Goal: Navigation & Orientation: Find specific page/section

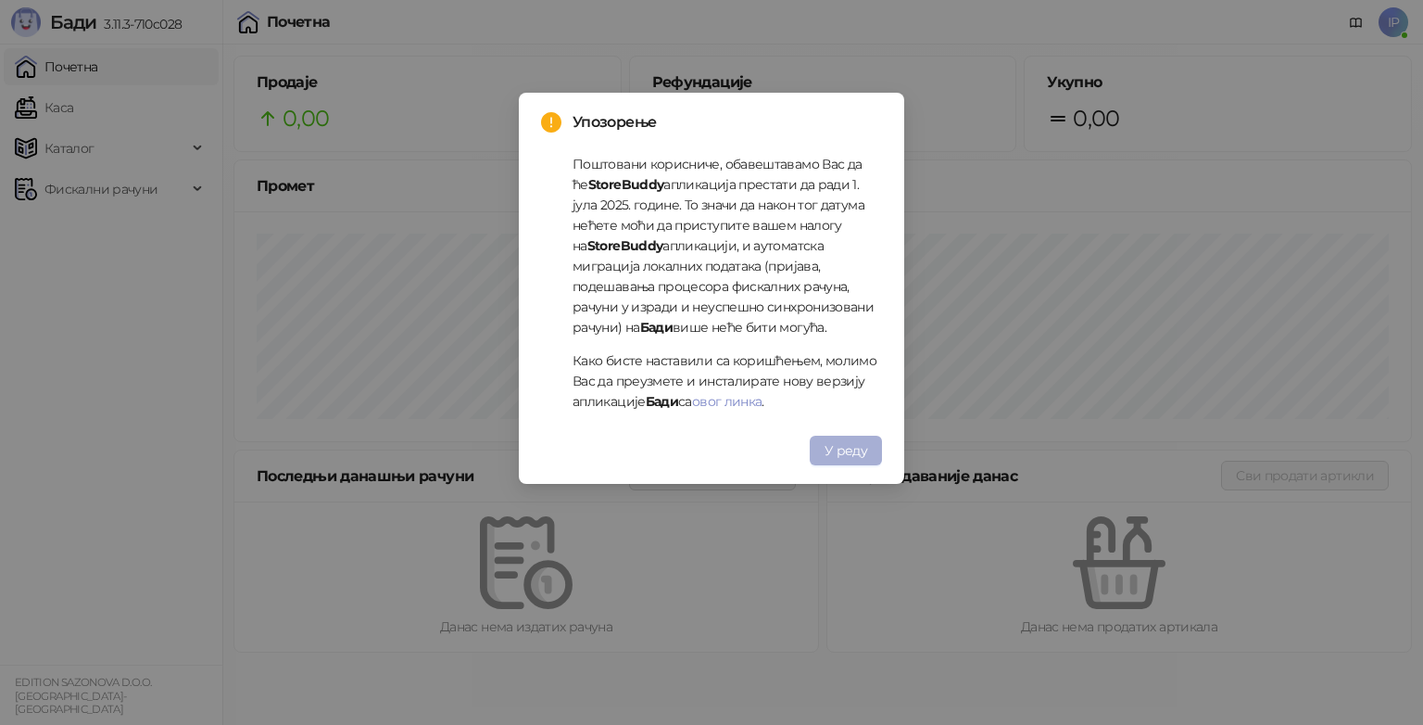
click at [828, 464] on button "У реду" at bounding box center [846, 450] width 72 height 30
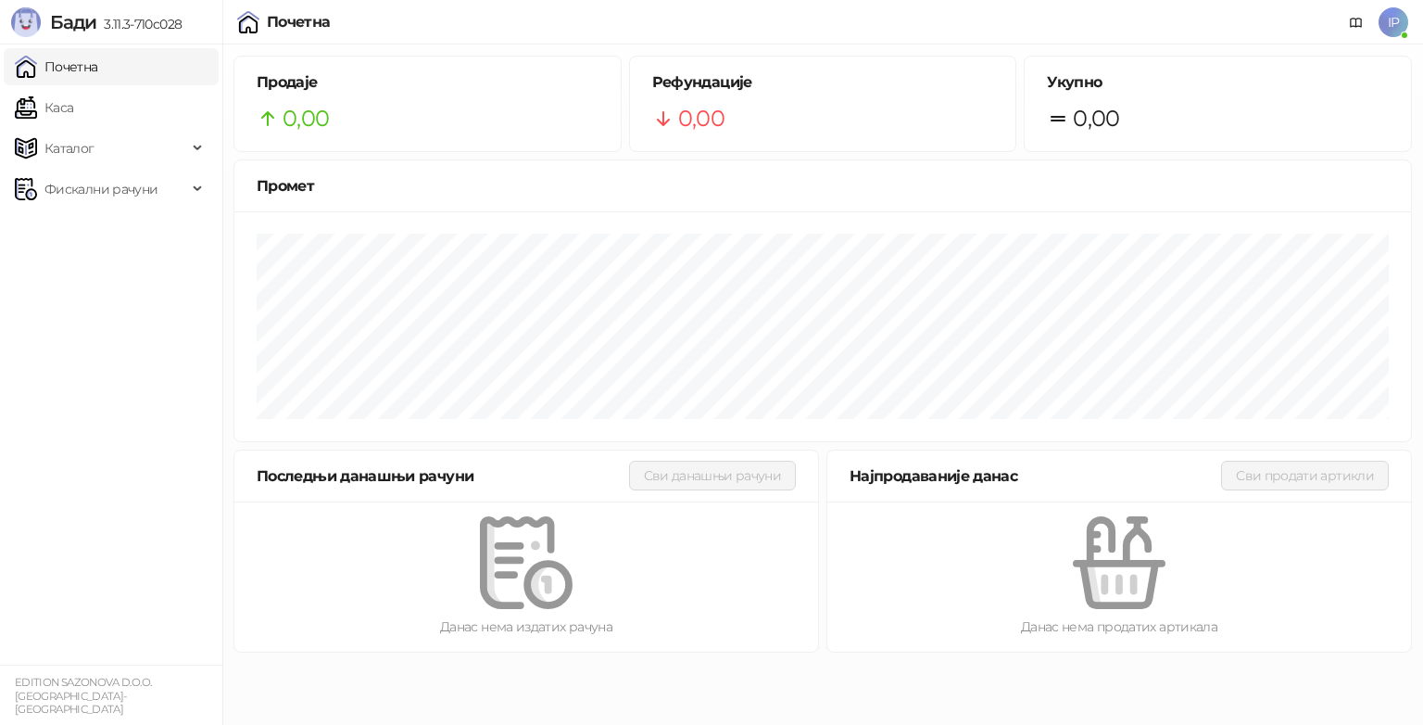
click at [74, 348] on ul "Почетна [PERSON_NAME] Фискални рачуни" at bounding box center [111, 354] width 222 height 620
click at [1395, 13] on span "IP" at bounding box center [1394, 22] width 30 height 30
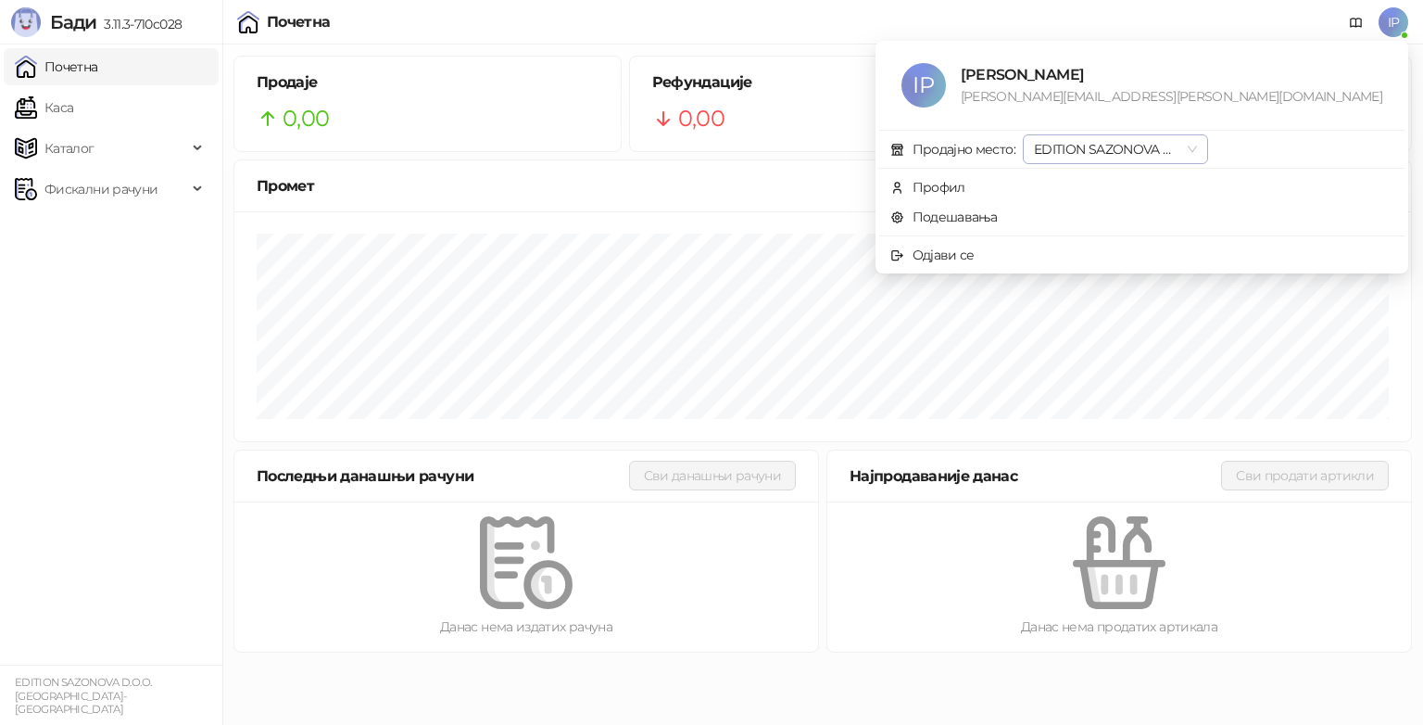
click at [1197, 156] on span "EDITION SAZONOVA D.O.O. [GEOGRAPHIC_DATA]-[GEOGRAPHIC_DATA]" at bounding box center [1115, 149] width 163 height 28
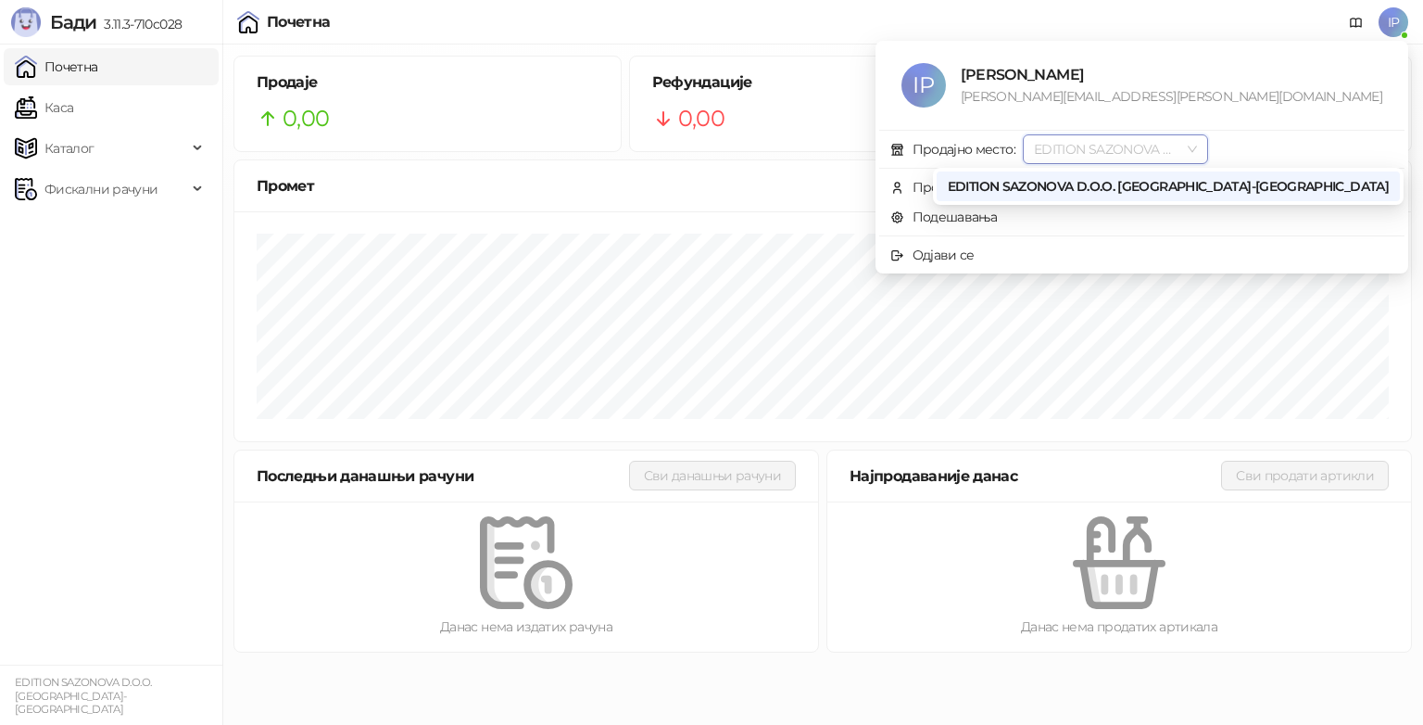
click at [1197, 156] on span "EDITION SAZONOVA D.O.O. [GEOGRAPHIC_DATA]-[GEOGRAPHIC_DATA]" at bounding box center [1115, 149] width 163 height 28
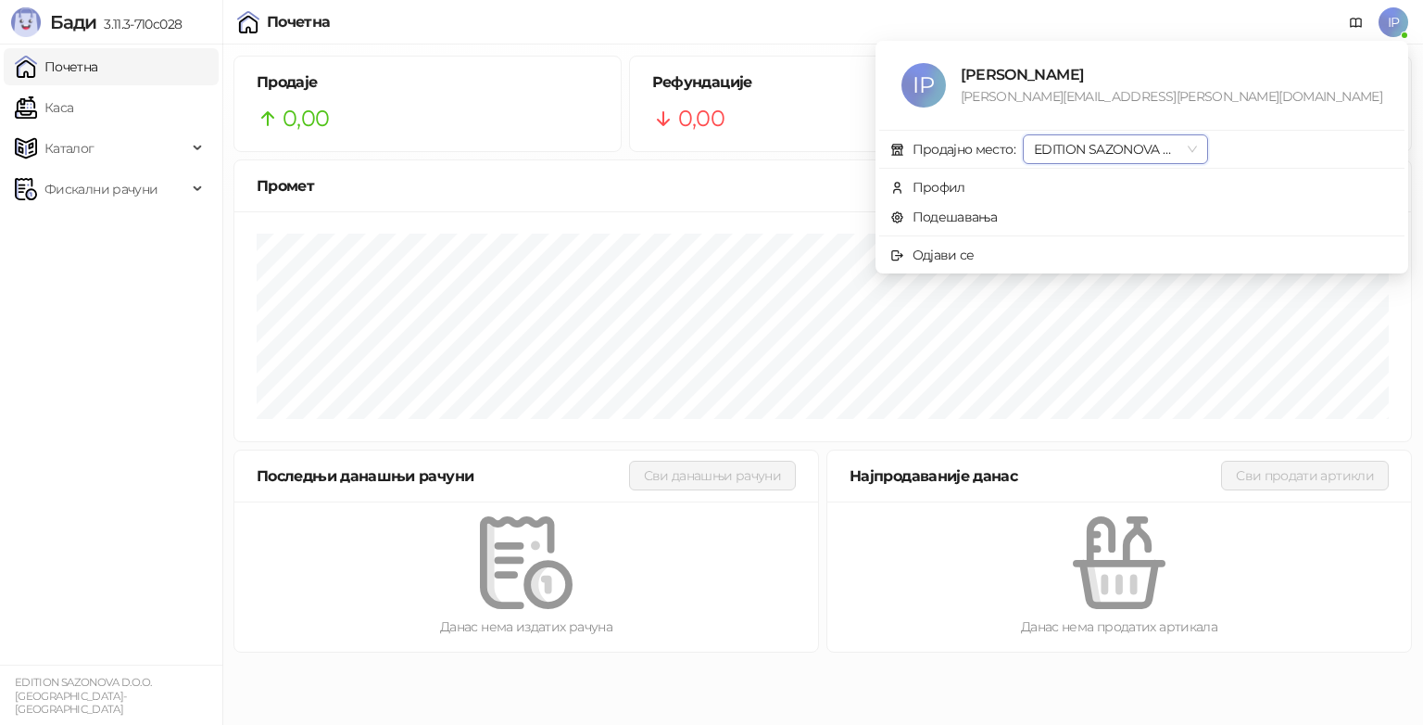
click at [76, 352] on ul "Почетна [PERSON_NAME] Фискални рачуни" at bounding box center [111, 354] width 222 height 620
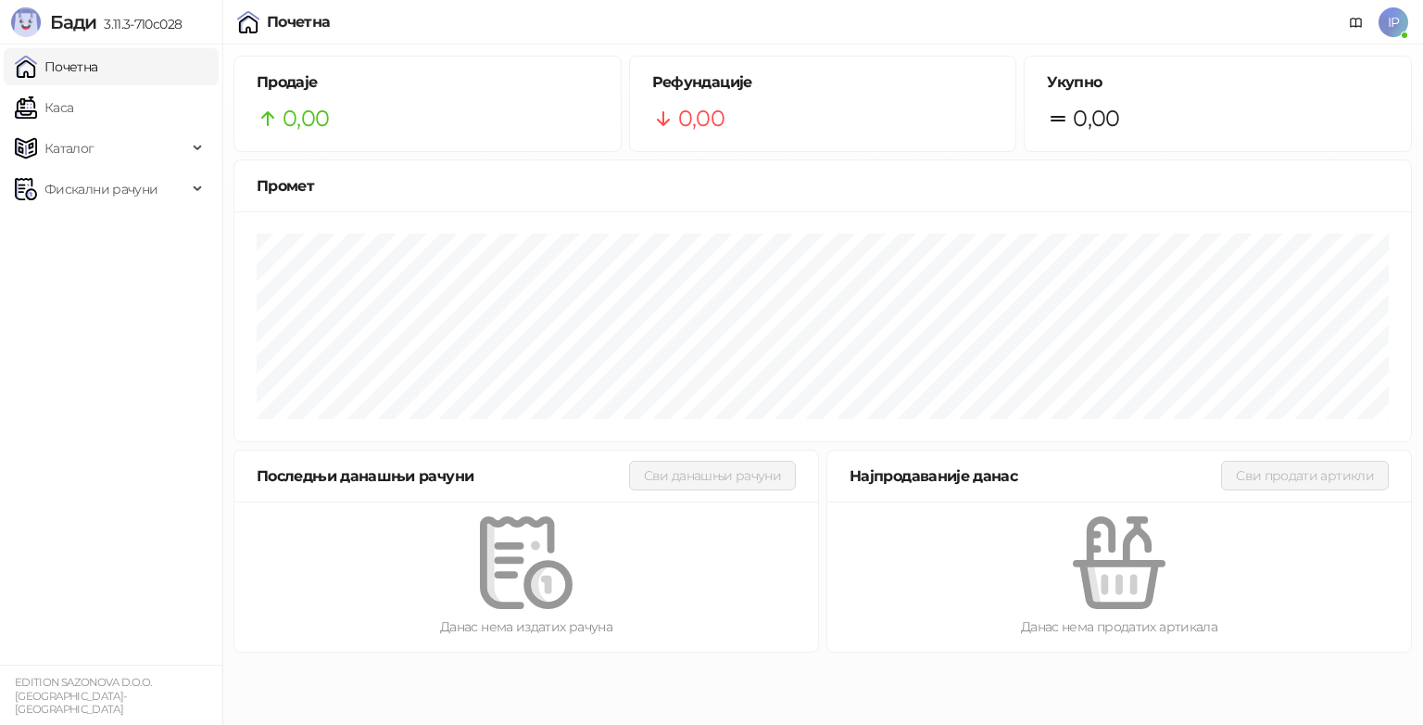
click at [1382, 19] on span "IP" at bounding box center [1394, 22] width 30 height 30
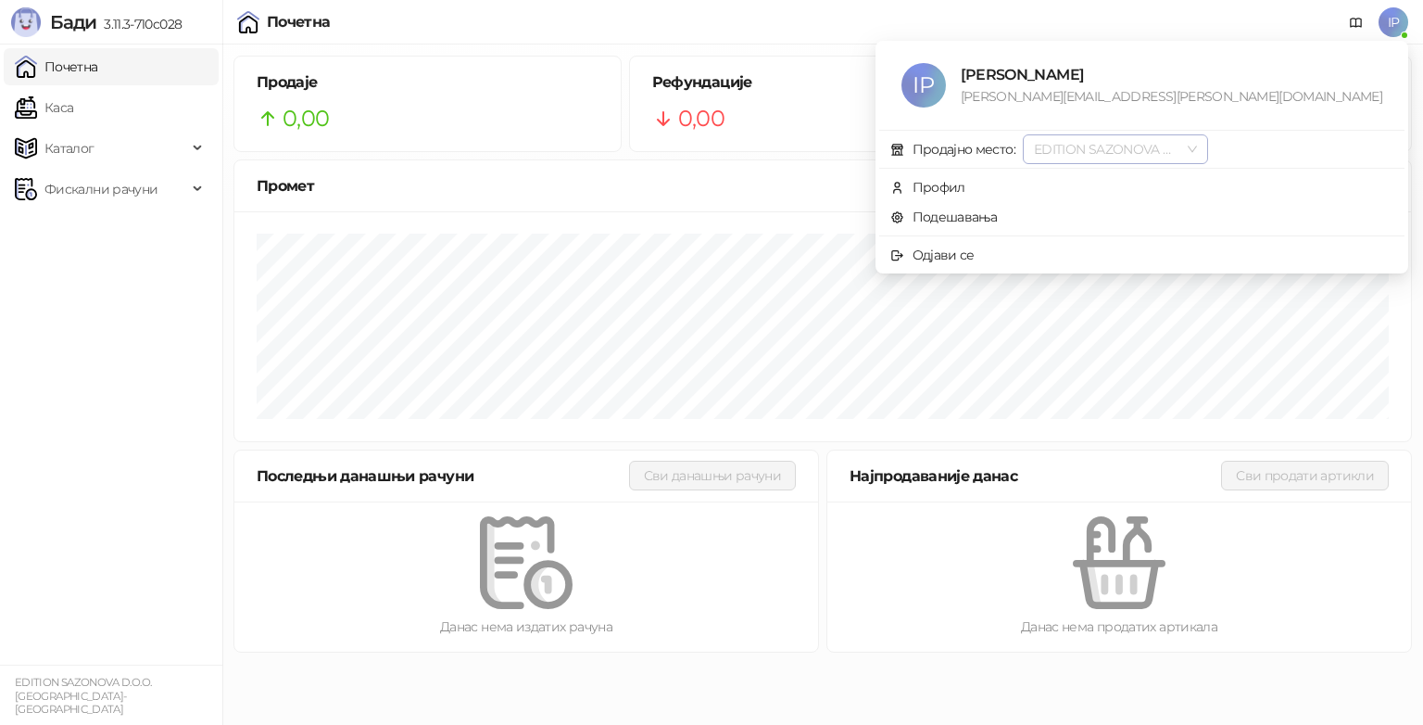
click at [1197, 149] on span "EDITION SAZONOVA D.O.O. [GEOGRAPHIC_DATA]-[GEOGRAPHIC_DATA]" at bounding box center [1115, 149] width 163 height 28
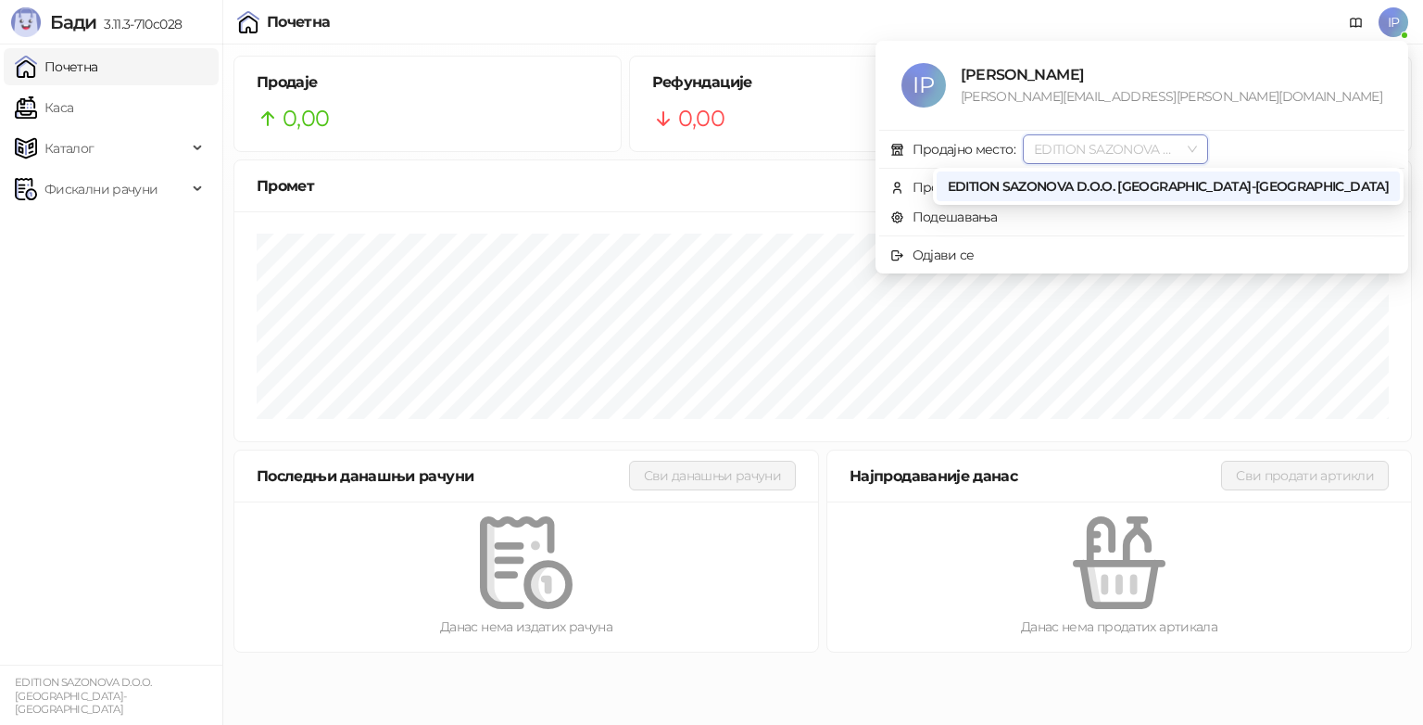
click at [22, 381] on ul "Почетна [PERSON_NAME] Фискални рачуни" at bounding box center [111, 354] width 222 height 620
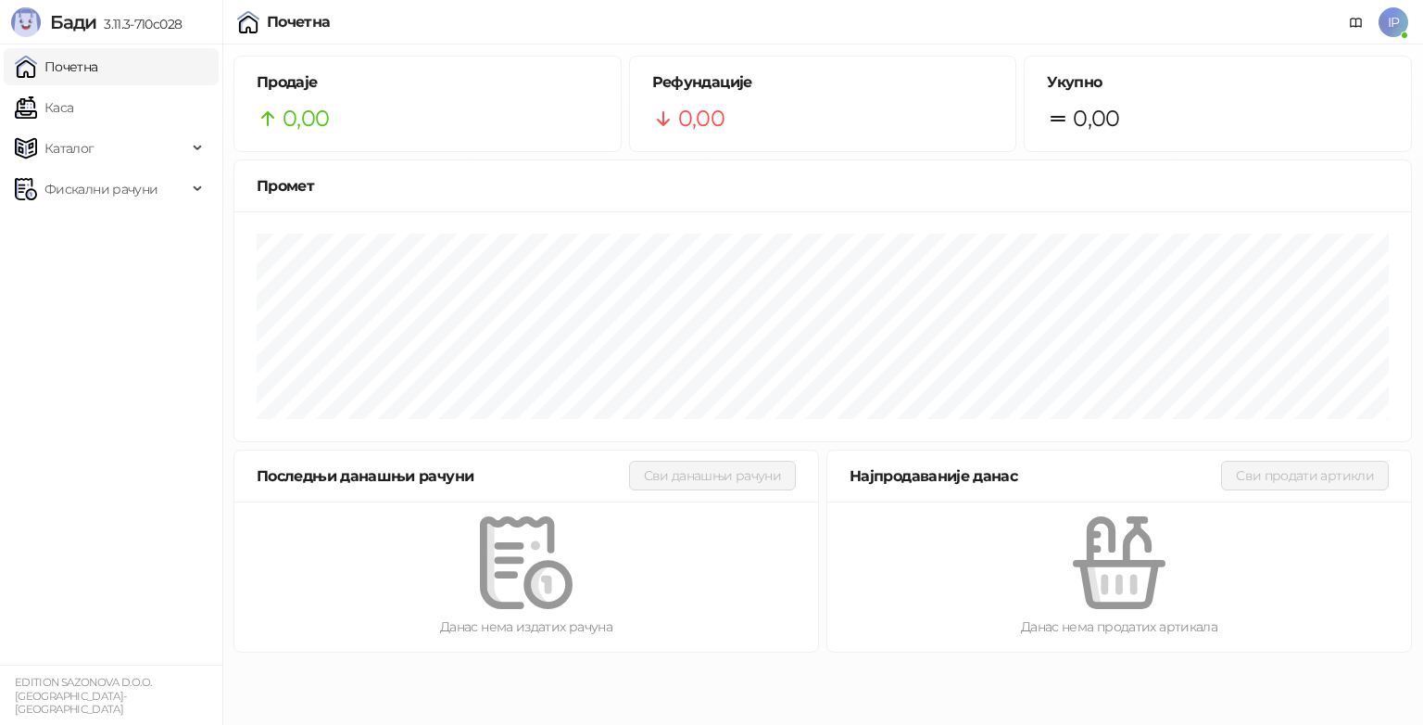
click at [1396, 22] on span "IP" at bounding box center [1394, 22] width 30 height 30
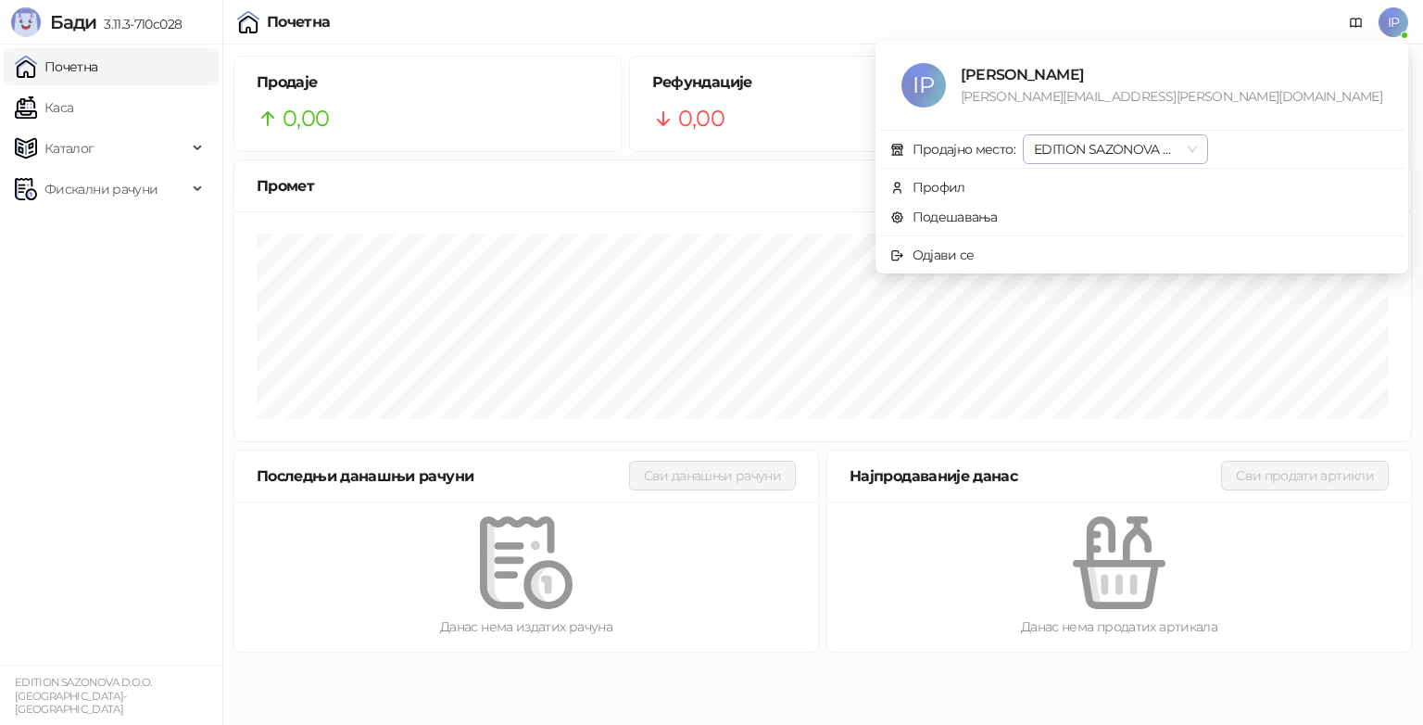
click at [1197, 152] on span "EDITION SAZONOVA D.O.O. [GEOGRAPHIC_DATA]-[GEOGRAPHIC_DATA]" at bounding box center [1115, 149] width 163 height 28
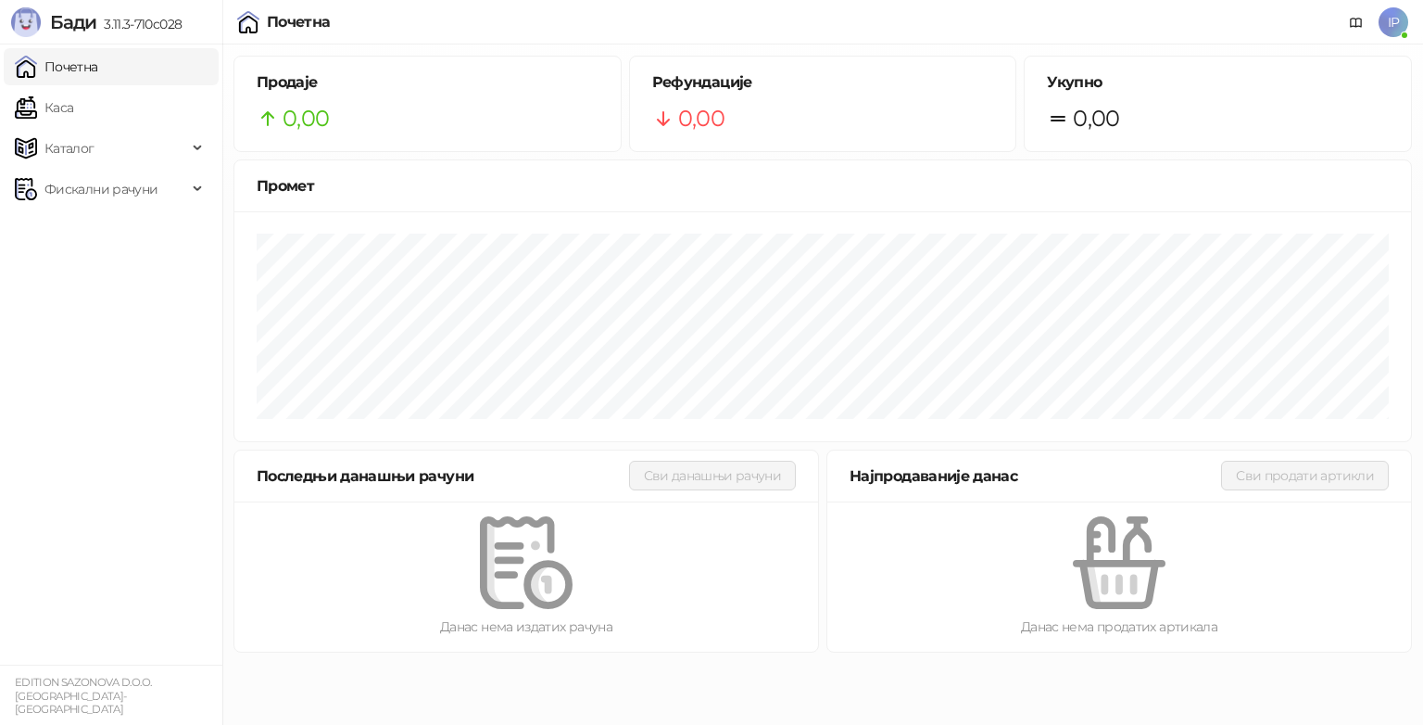
click at [98, 357] on ul "Почетна [PERSON_NAME] Фискални рачуни" at bounding box center [111, 354] width 222 height 620
click at [1397, 26] on span "IP" at bounding box center [1394, 22] width 30 height 30
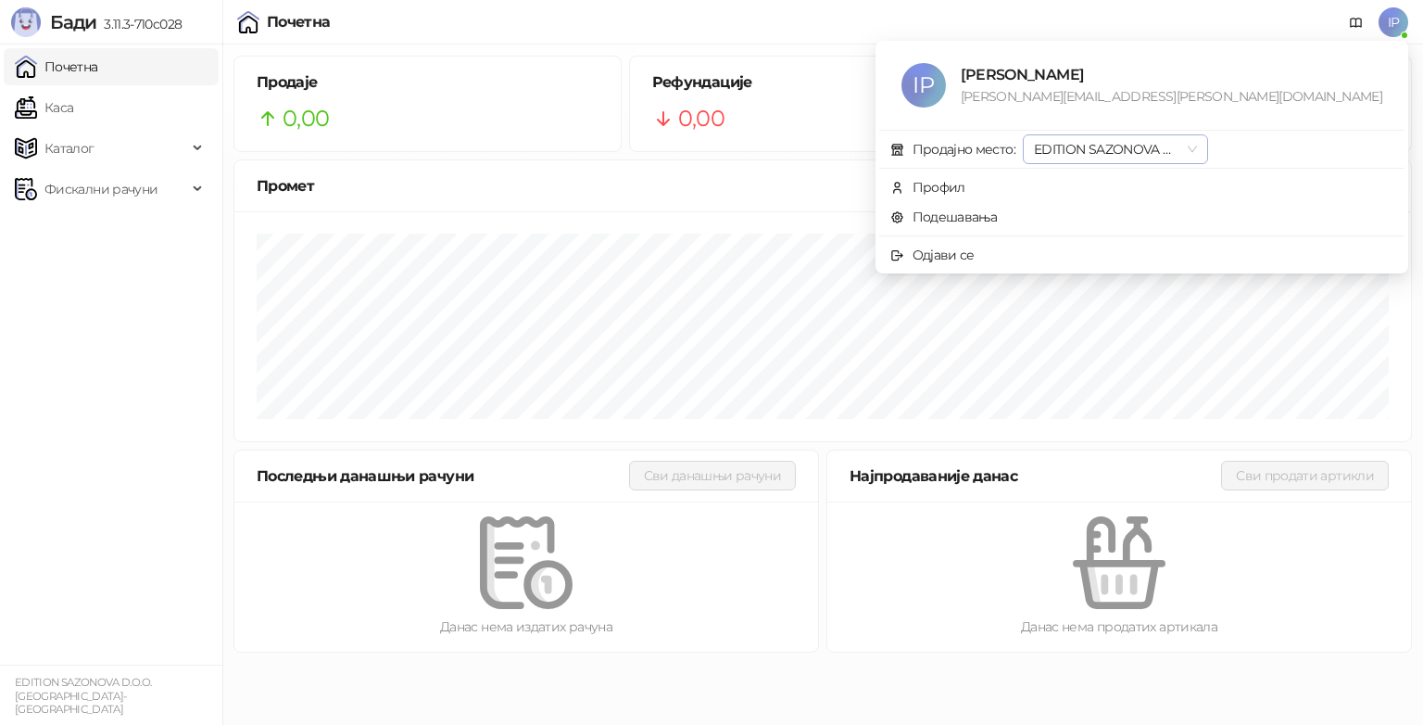
click at [1197, 152] on span "EDITION SAZONOVA D.O.O. [GEOGRAPHIC_DATA]-[GEOGRAPHIC_DATA]" at bounding box center [1115, 149] width 163 height 28
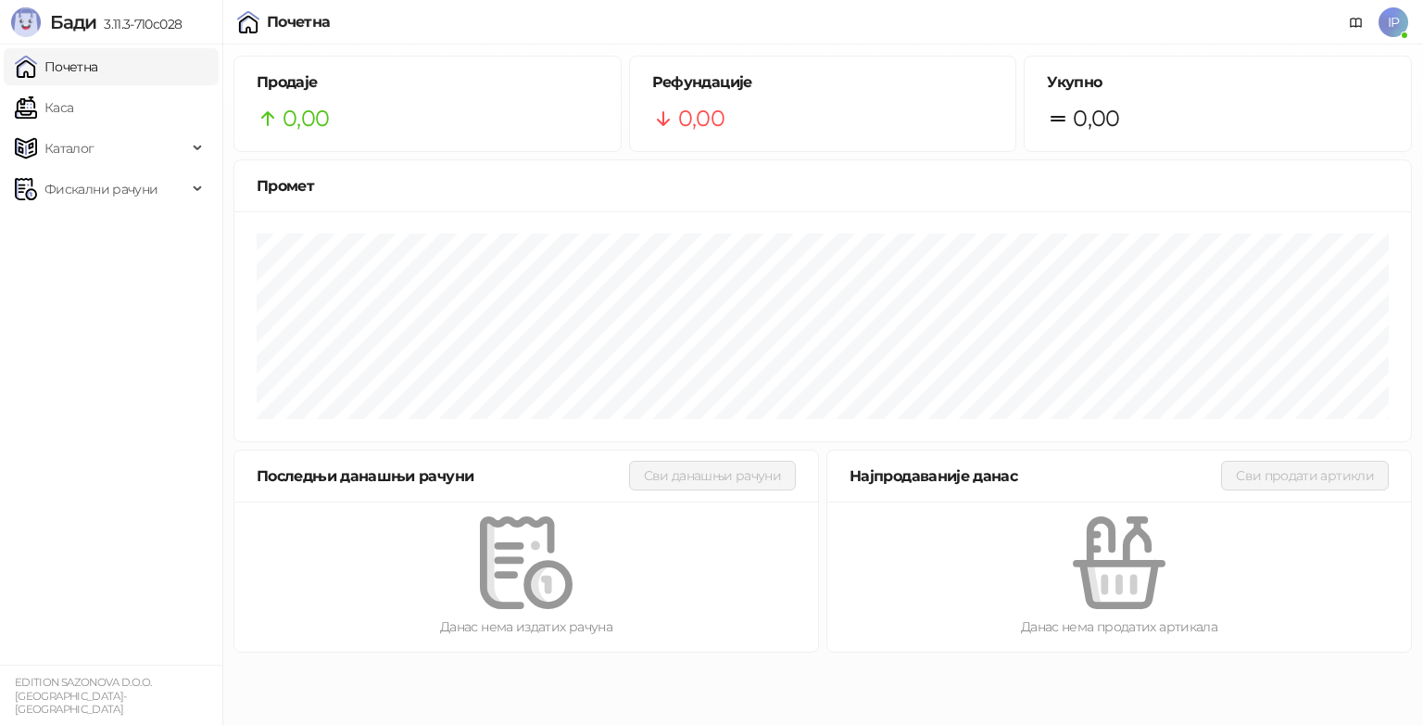
click at [87, 312] on ul "Почетна [PERSON_NAME] Фискални рачуни" at bounding box center [111, 354] width 222 height 620
click at [1397, 25] on span "IP" at bounding box center [1394, 22] width 30 height 30
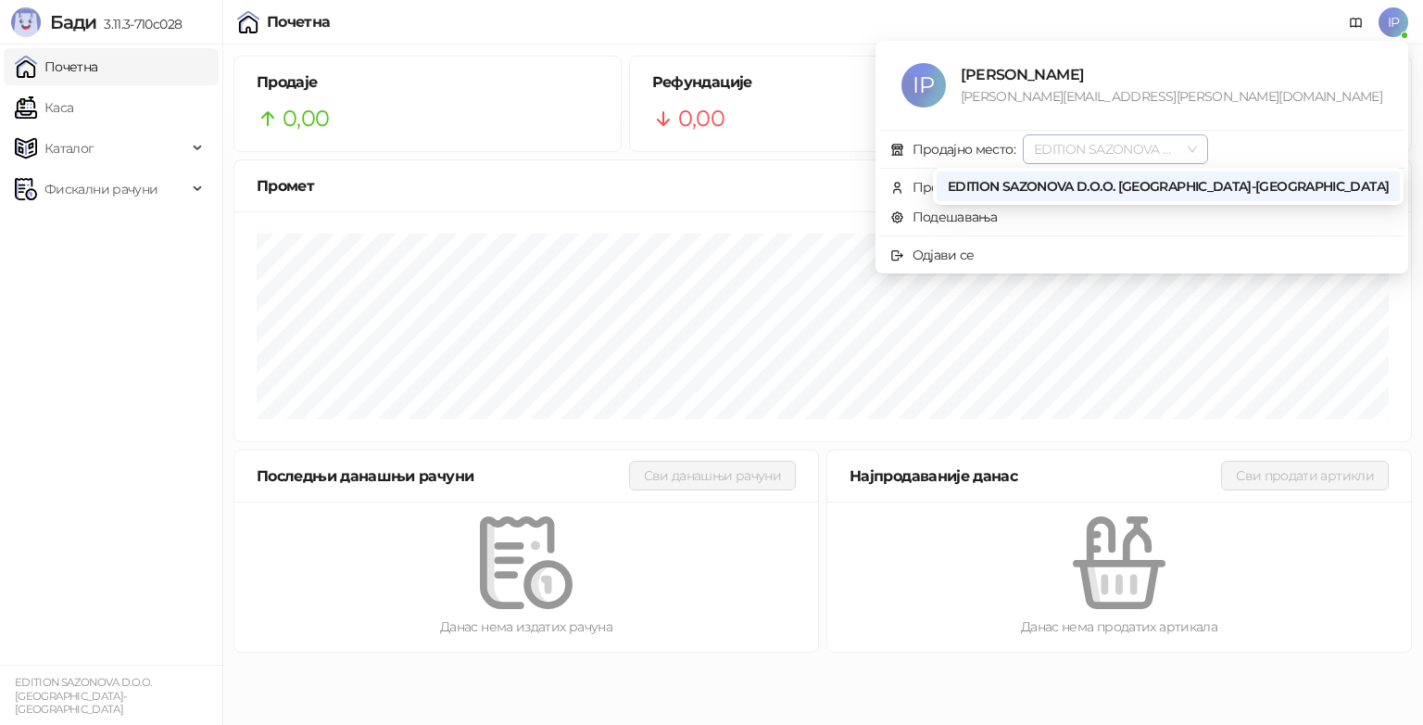
click at [1197, 147] on span "EDITION SAZONOVA D.O.O. [GEOGRAPHIC_DATA]-[GEOGRAPHIC_DATA]" at bounding box center [1115, 149] width 163 height 28
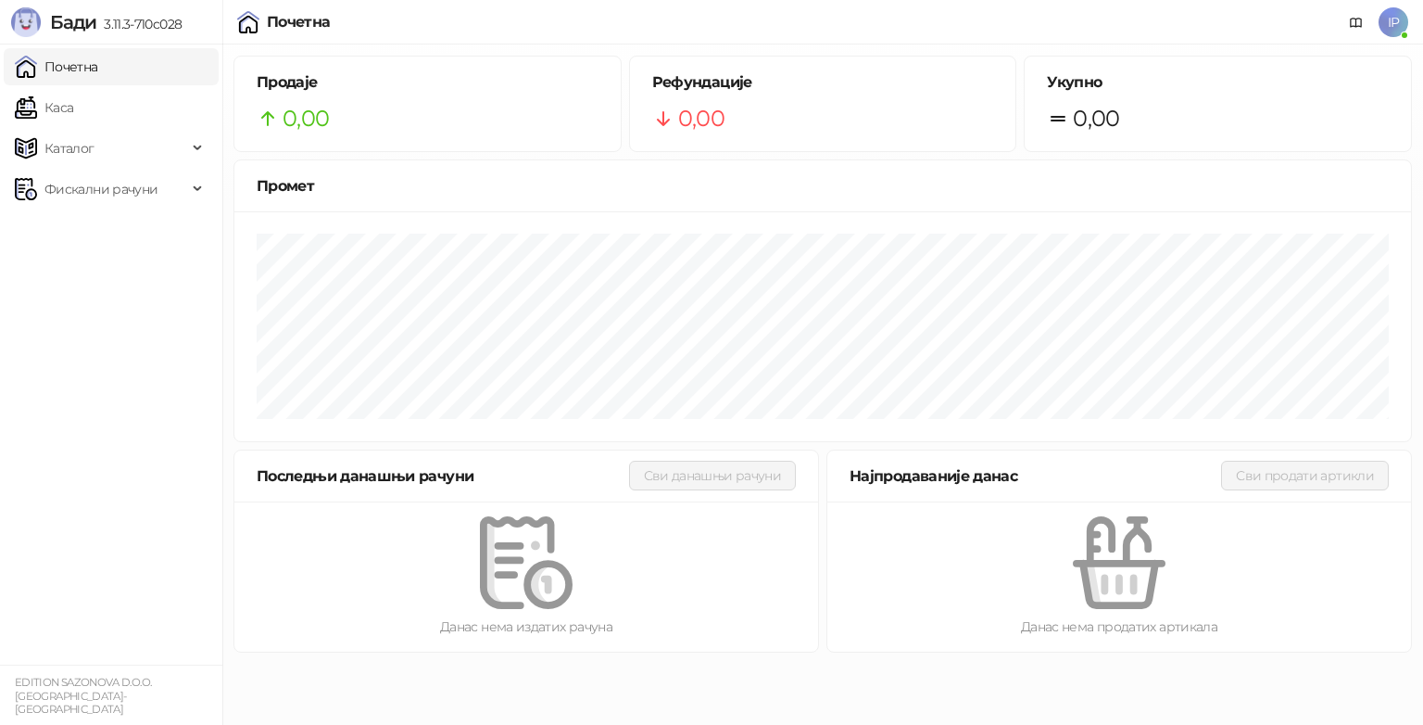
click at [149, 365] on ul "Почетна [PERSON_NAME] Фискални рачуни" at bounding box center [111, 354] width 222 height 620
click at [189, 152] on div "Каталог" at bounding box center [111, 148] width 215 height 37
click at [96, 504] on ul "Почетна [PERSON_NAME] Робне марке [PERSON_NAME] Фискални рачуни" at bounding box center [111, 354] width 222 height 620
click at [135, 534] on ul "Почетна [PERSON_NAME] Робне марке [PERSON_NAME] Фискални рачуни" at bounding box center [111, 354] width 222 height 620
